Goal: Information Seeking & Learning: Learn about a topic

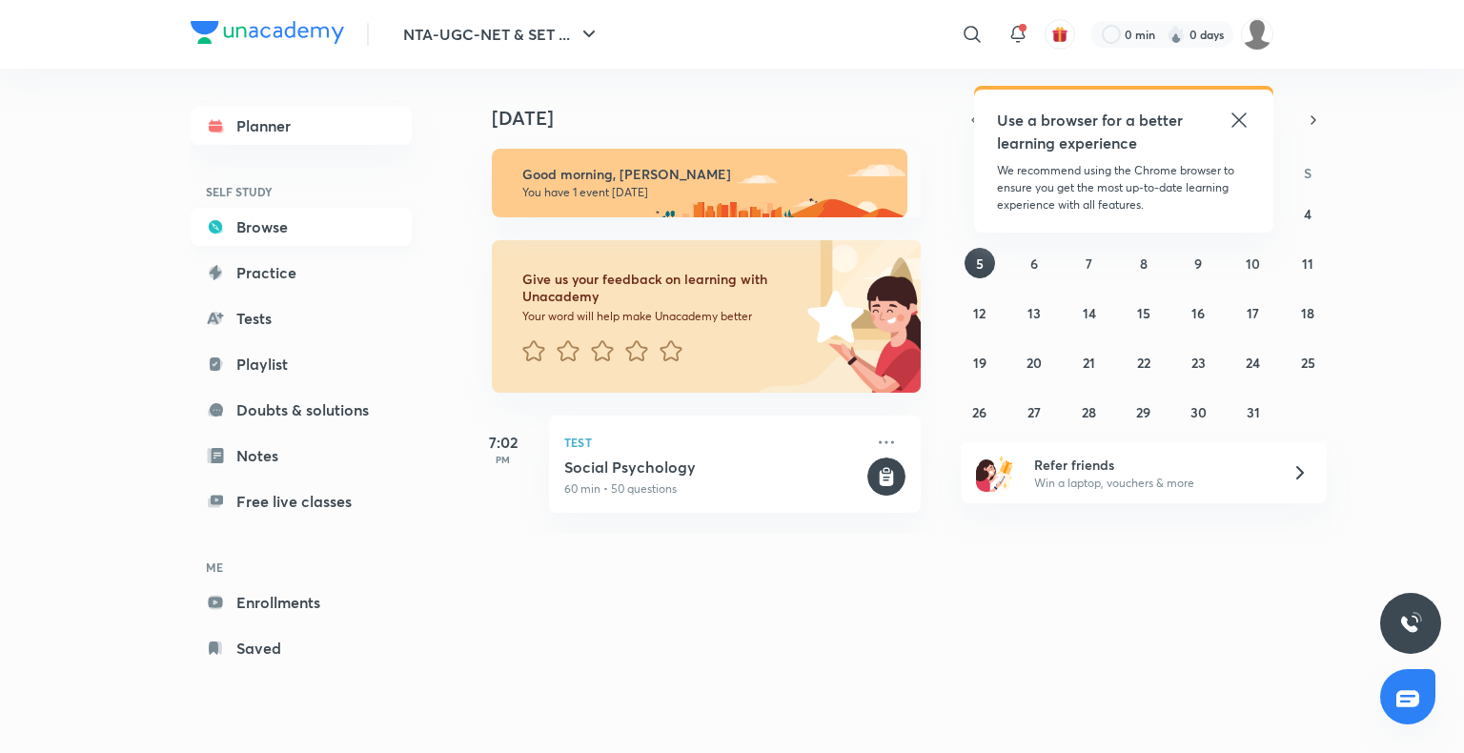
click at [225, 231] on link "Browse" at bounding box center [301, 227] width 221 height 38
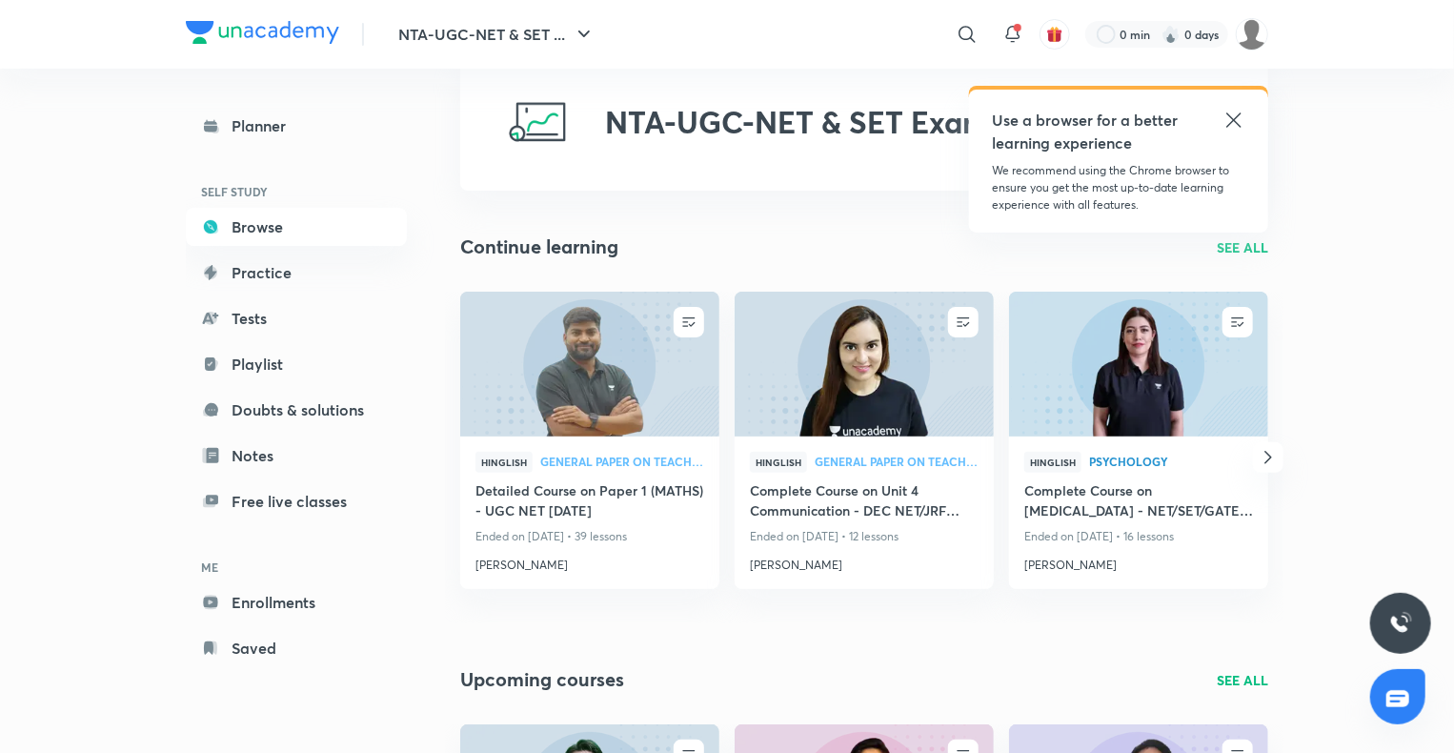
scroll to position [53, 0]
click at [633, 379] on img at bounding box center [589, 364] width 264 height 148
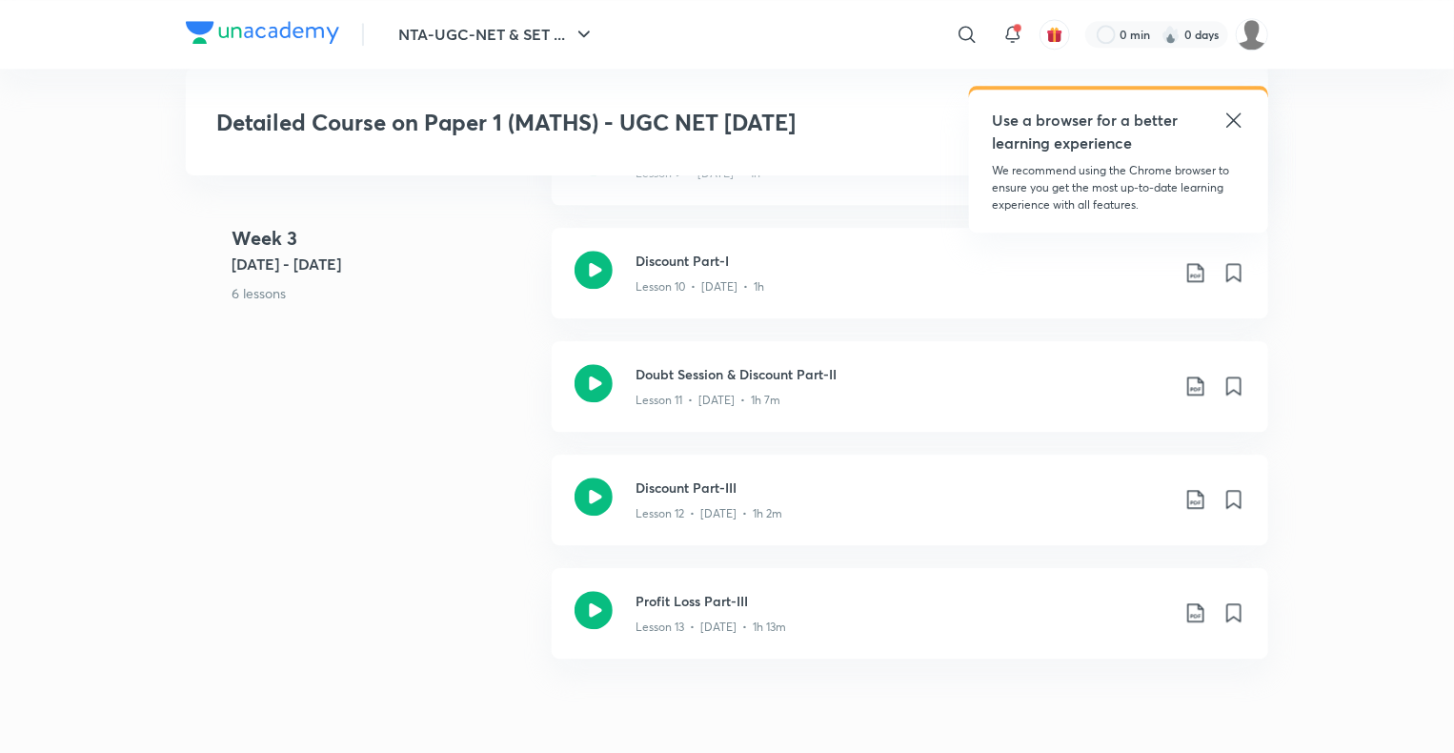
scroll to position [2313, 0]
click at [606, 389] on icon at bounding box center [594, 380] width 38 height 38
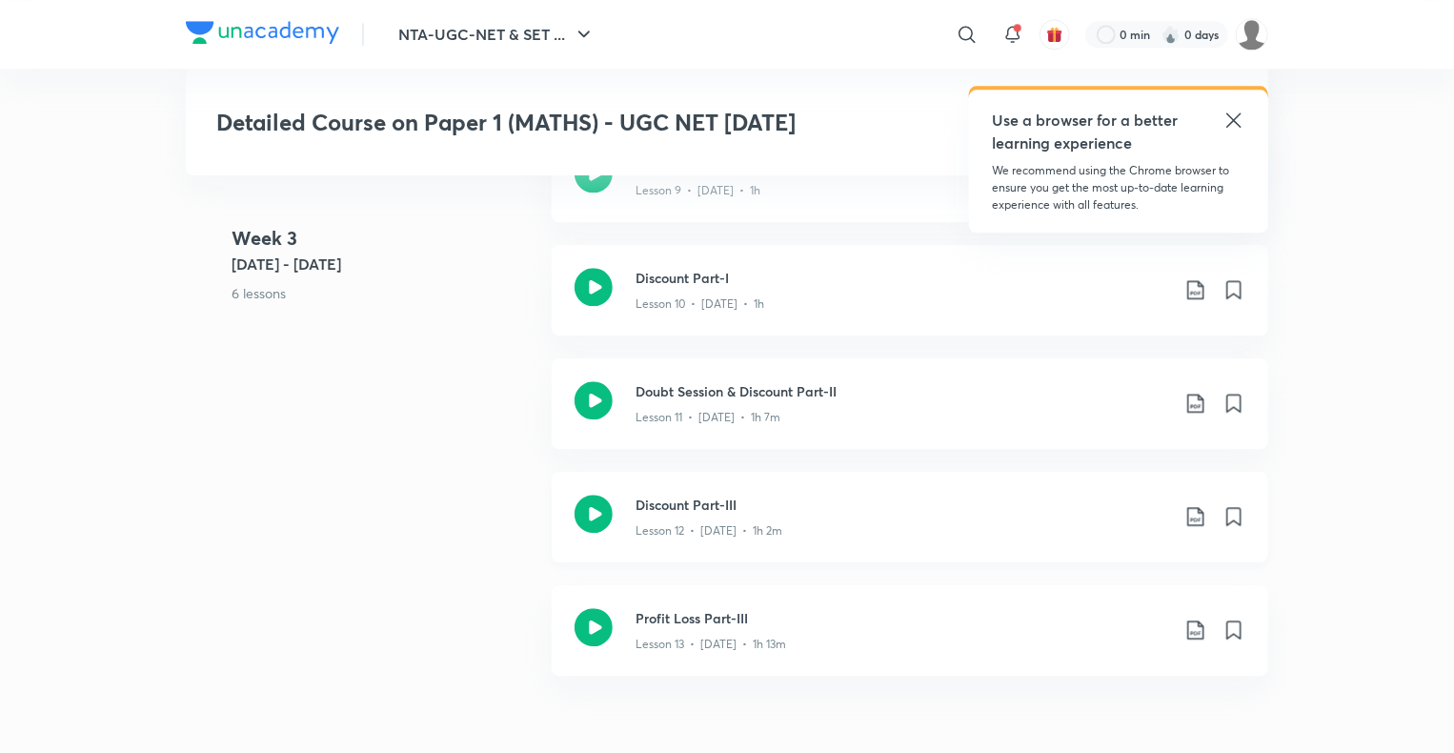
scroll to position [2333, 0]
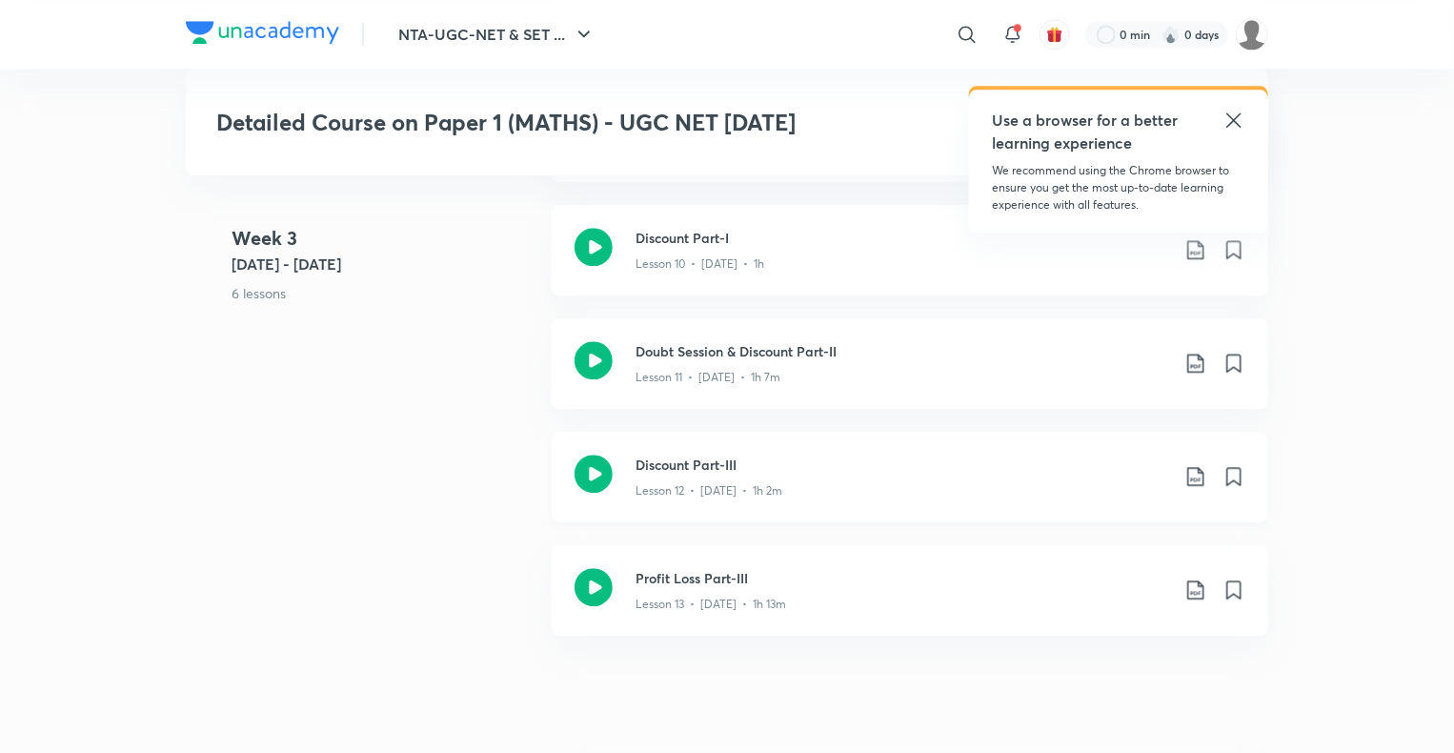
click at [581, 493] on icon at bounding box center [594, 473] width 38 height 38
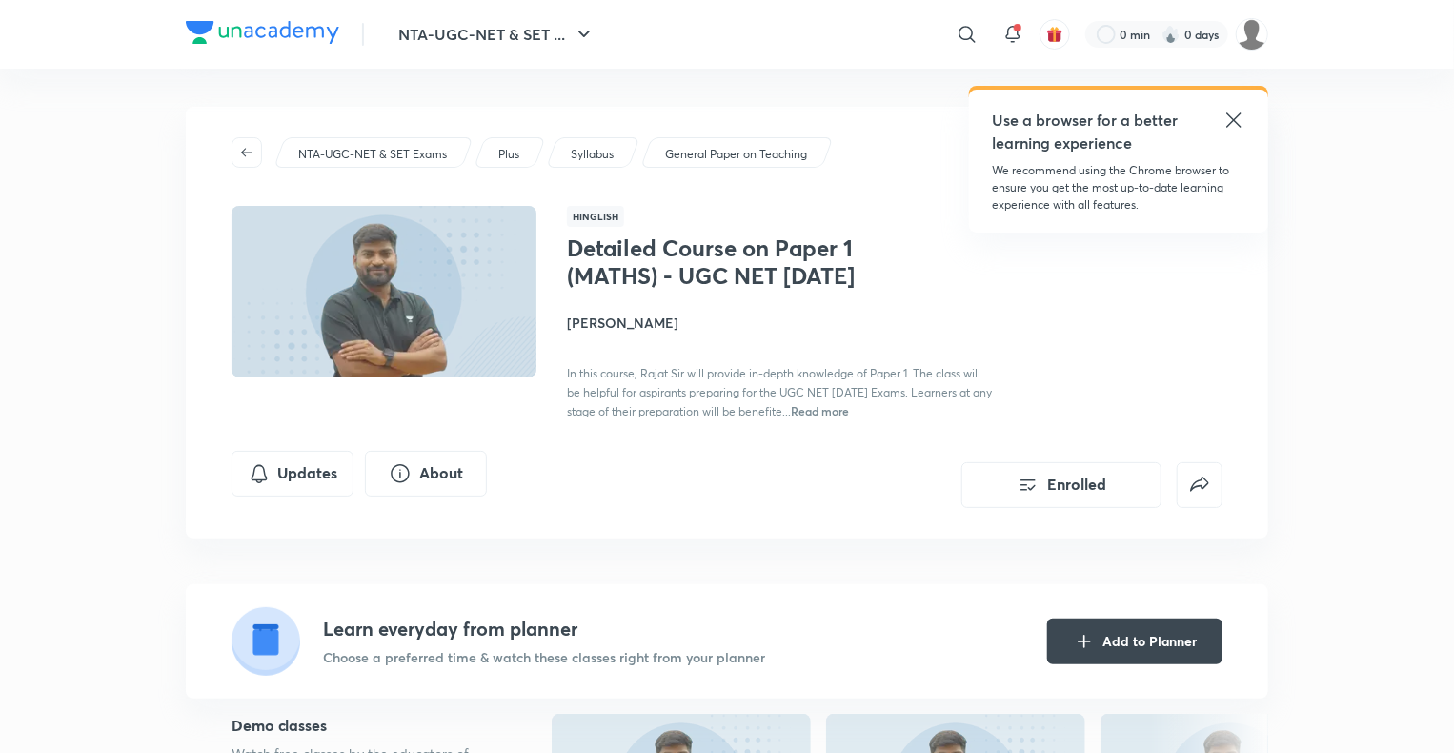
click at [307, 11] on div "NTA-UGC-NET & SET ... ​ Use a browser for a better learning experience We recom…" at bounding box center [727, 34] width 1082 height 69
click at [284, 36] on img at bounding box center [262, 32] width 153 height 23
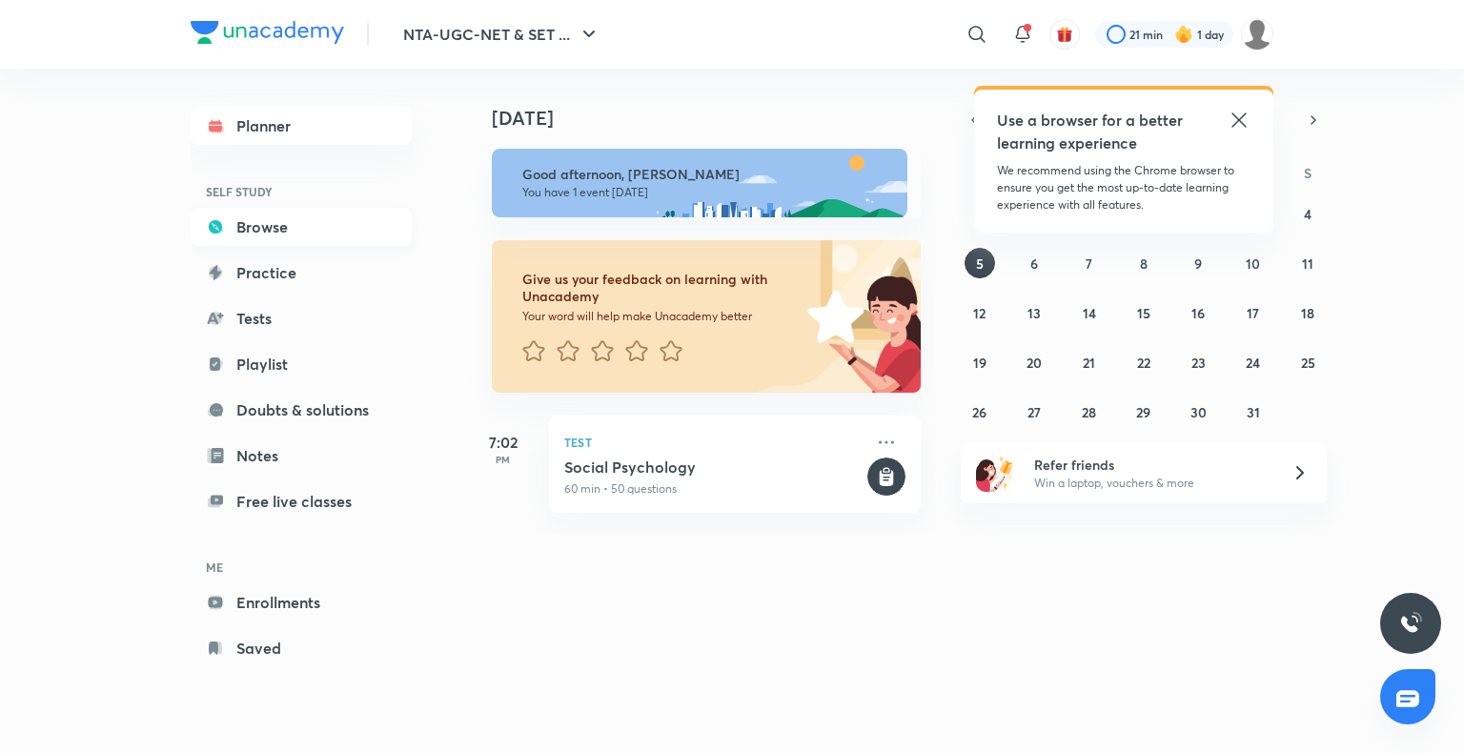
click at [239, 227] on link "Browse" at bounding box center [301, 227] width 221 height 38
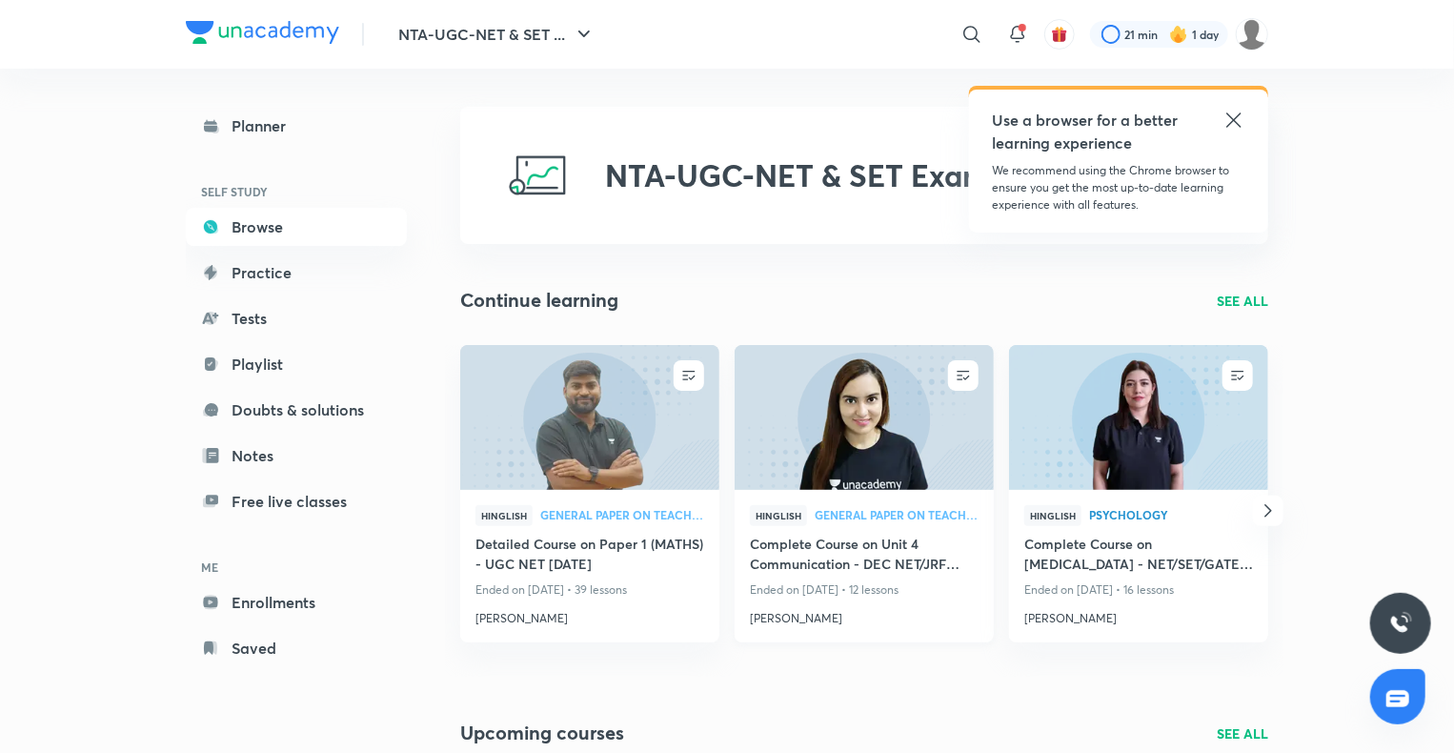
click at [911, 389] on img at bounding box center [864, 417] width 264 height 148
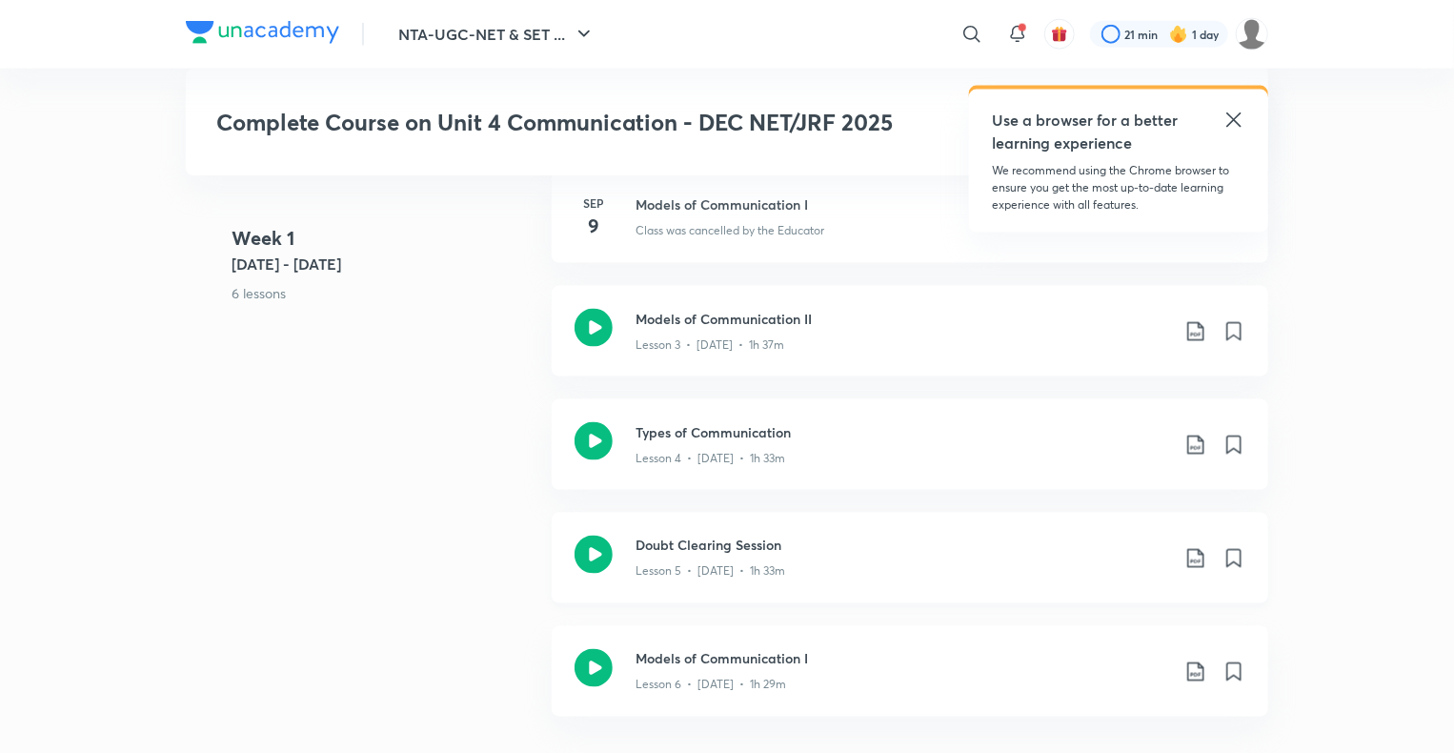
scroll to position [1281, 0]
click at [598, 577] on div at bounding box center [594, 557] width 38 height 45
